Goal: Task Accomplishment & Management: Complete application form

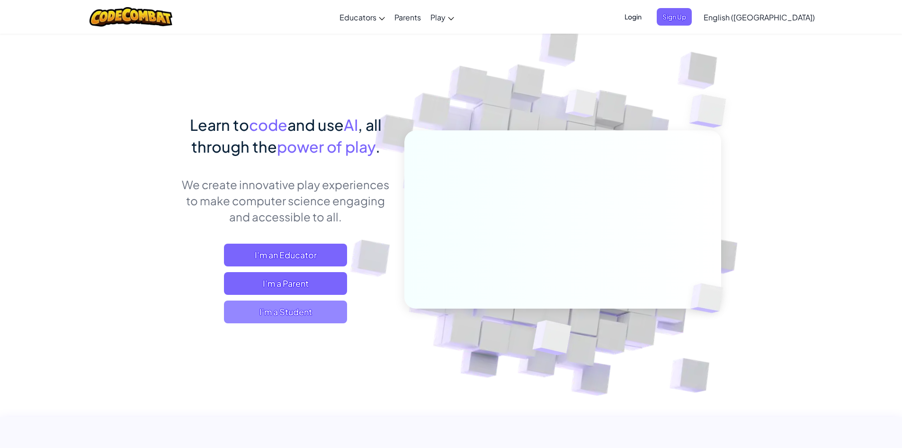
drag, startPoint x: 326, startPoint y: 308, endPoint x: 326, endPoint y: 313, distance: 4.8
click at [326, 313] on span "I'm a Student" at bounding box center [285, 311] width 123 height 23
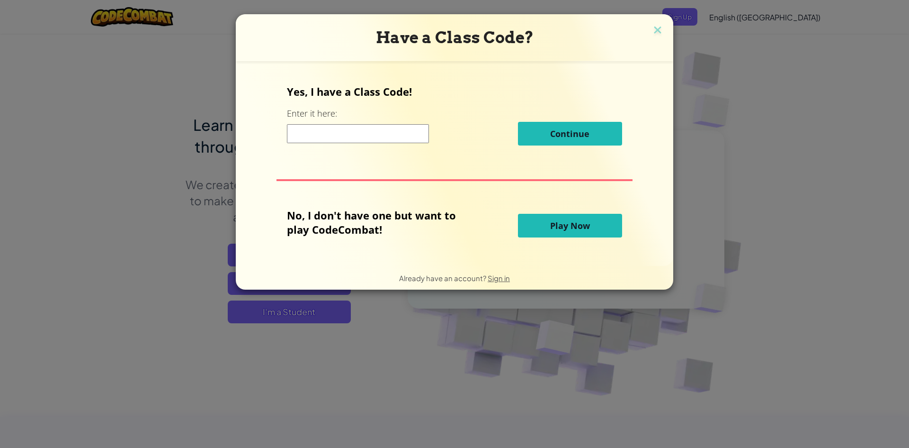
click at [401, 143] on div "Continue" at bounding box center [454, 134] width 335 height 24
click at [402, 139] on input at bounding box center [358, 133] width 142 height 19
type input "spellchairtop"
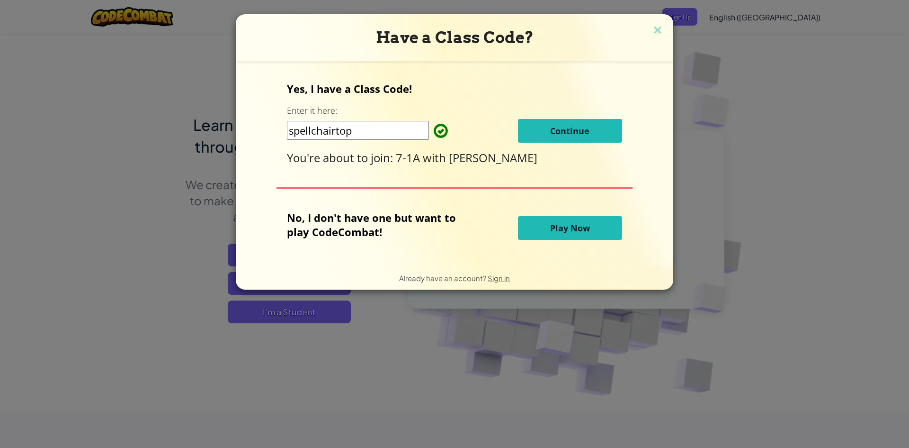
drag, startPoint x: 543, startPoint y: 135, endPoint x: 535, endPoint y: 139, distance: 8.7
click at [535, 139] on button "Continue" at bounding box center [570, 131] width 104 height 24
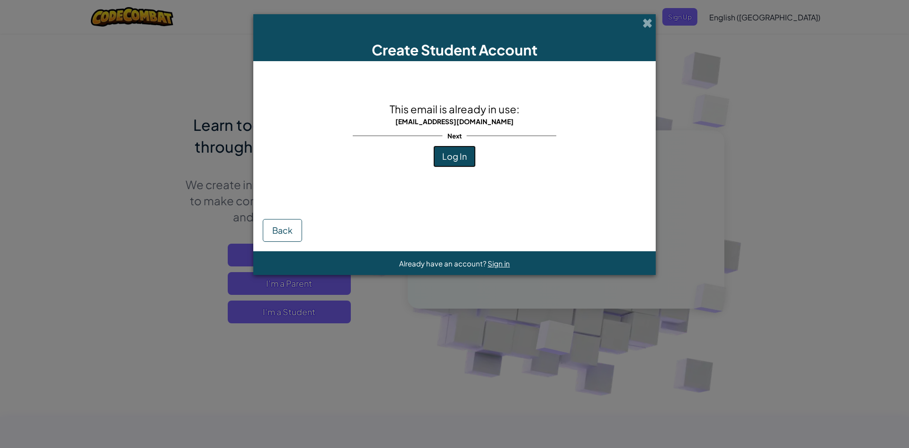
click at [462, 158] on span "Log In" at bounding box center [454, 156] width 25 height 11
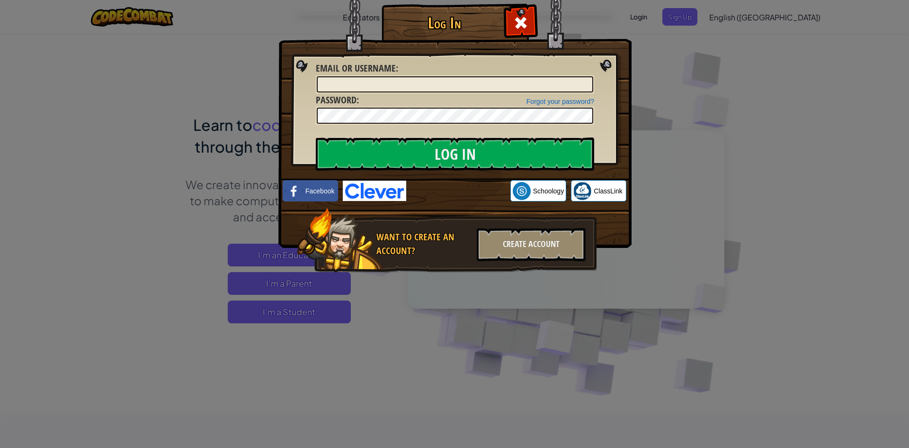
click at [448, 180] on img at bounding box center [455, 110] width 353 height 276
